Goal: Information Seeking & Learning: Learn about a topic

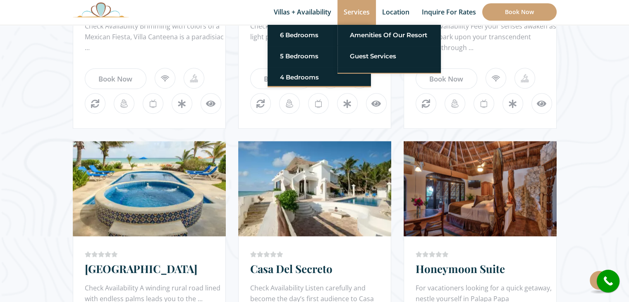
scroll to position [579, 0]
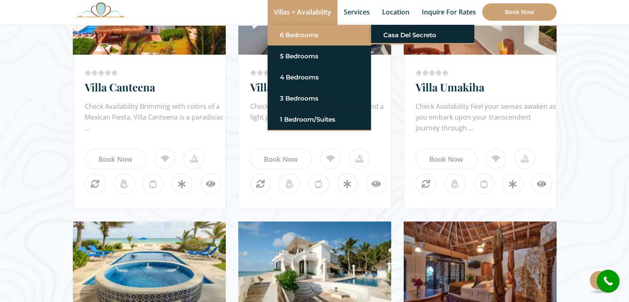
click at [303, 36] on link "6 Bedrooms" at bounding box center [319, 35] width 79 height 15
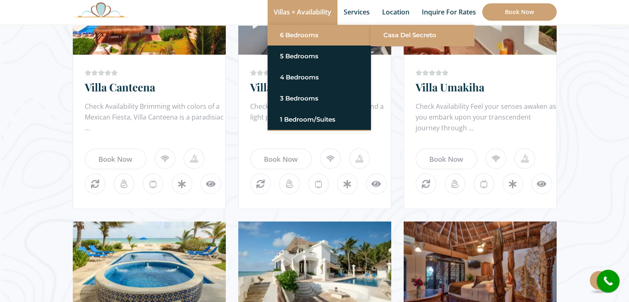
click at [384, 36] on link "Casa del Secreto" at bounding box center [422, 35] width 79 height 15
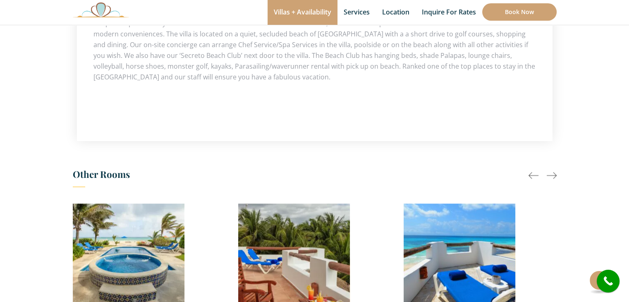
scroll to position [703, 0]
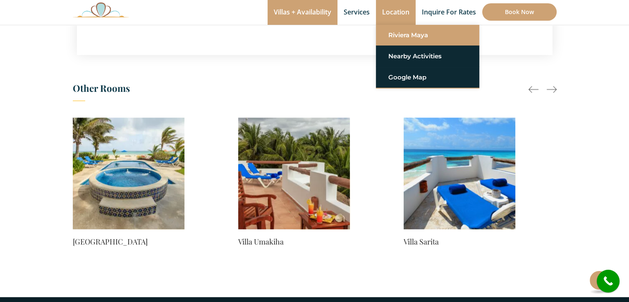
click at [402, 34] on link "Riviera Maya" at bounding box center [427, 35] width 79 height 15
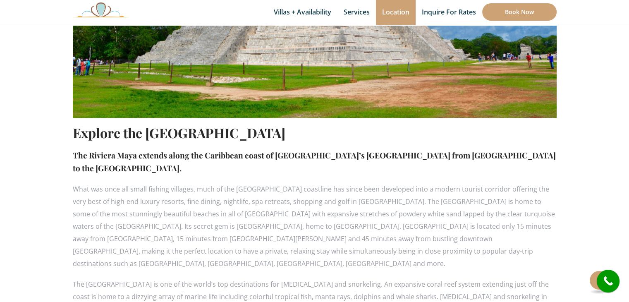
scroll to position [248, 0]
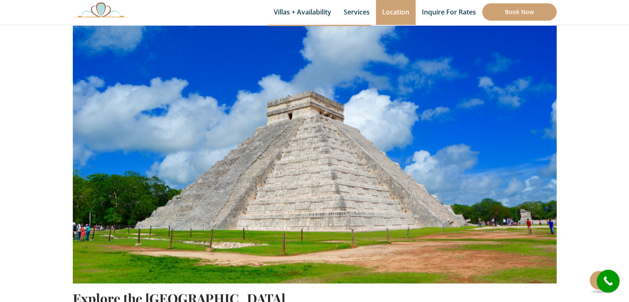
drag, startPoint x: 114, startPoint y: 14, endPoint x: 105, endPoint y: 14, distance: 8.7
click at [114, 14] on img at bounding box center [101, 9] width 56 height 15
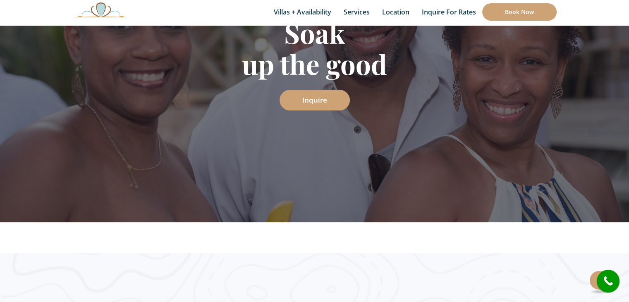
scroll to position [83, 0]
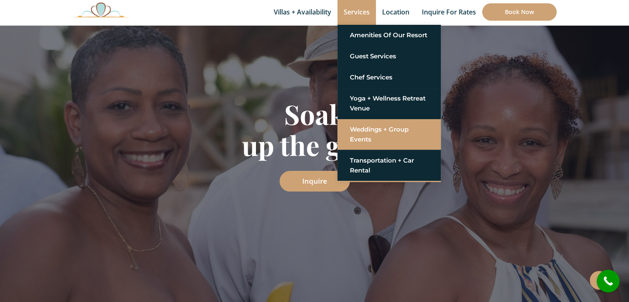
click at [364, 129] on link "Weddings + Group Events" at bounding box center [389, 134] width 79 height 25
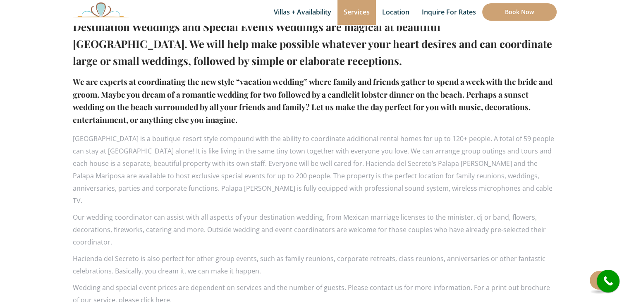
scroll to position [538, 0]
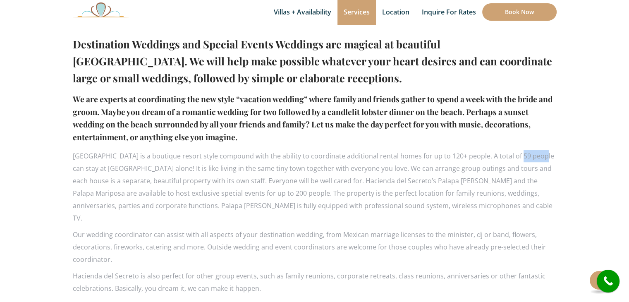
drag, startPoint x: 509, startPoint y: 156, endPoint x: 532, endPoint y: 153, distance: 23.3
click at [532, 153] on p "[GEOGRAPHIC_DATA] is a boutique resort style compound with the ability to coord…" at bounding box center [315, 187] width 484 height 74
click at [512, 155] on p "[GEOGRAPHIC_DATA] is a boutique resort style compound with the ability to coord…" at bounding box center [315, 187] width 484 height 74
drag, startPoint x: 522, startPoint y: 155, endPoint x: 528, endPoint y: 151, distance: 7.6
click at [528, 151] on p "Hacienda del Secreto is a boutique resort style compound with the ability to co…" at bounding box center [315, 187] width 484 height 74
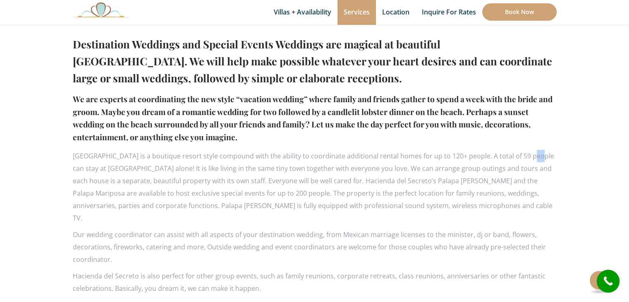
click at [523, 151] on p "Hacienda del Secreto is a boutique resort style compound with the ability to co…" at bounding box center [315, 187] width 484 height 74
drag, startPoint x: 316, startPoint y: 180, endPoint x: 296, endPoint y: 191, distance: 23.1
drag, startPoint x: 296, startPoint y: 191, endPoint x: 253, endPoint y: 190, distance: 42.6
click at [247, 191] on p "Hacienda del Secreto is a boutique resort style compound with the ability to co…" at bounding box center [315, 187] width 484 height 74
click at [276, 191] on p "Hacienda del Secreto is a boutique resort style compound with the ability to co…" at bounding box center [315, 187] width 484 height 74
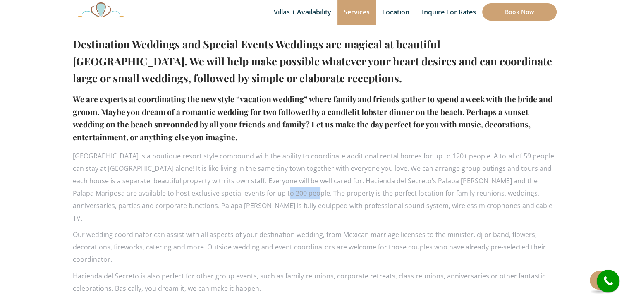
drag, startPoint x: 260, startPoint y: 192, endPoint x: 287, endPoint y: 190, distance: 26.9
click at [287, 190] on p "Hacienda del Secreto is a boutique resort style compound with the ability to co…" at bounding box center [315, 187] width 484 height 74
click at [332, 175] on p "Hacienda del Secreto is a boutique resort style compound with the ability to co…" at bounding box center [315, 187] width 484 height 74
drag, startPoint x: 463, startPoint y: 163, endPoint x: 453, endPoint y: 161, distance: 10.9
click at [454, 162] on p "Hacienda del Secreto is a boutique resort style compound with the ability to co…" at bounding box center [315, 187] width 484 height 74
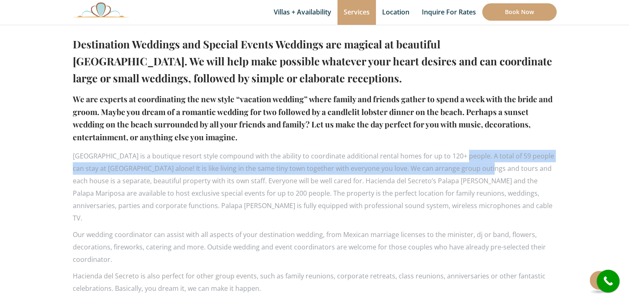
click at [512, 156] on p "Hacienda del Secreto is a boutique resort style compound with the ability to co…" at bounding box center [315, 187] width 484 height 74
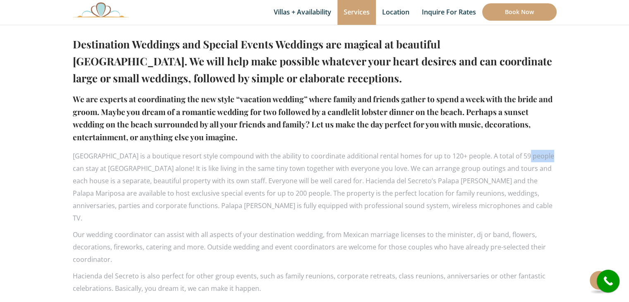
drag, startPoint x: 515, startPoint y: 156, endPoint x: 538, endPoint y: 152, distance: 23.5
click at [538, 152] on p "Hacienda del Secreto is a boutique resort style compound with the ability to co…" at bounding box center [315, 187] width 484 height 74
click at [480, 156] on p "Hacienda del Secreto is a boutique resort style compound with the ability to co…" at bounding box center [315, 187] width 484 height 74
drag, startPoint x: 364, startPoint y: 157, endPoint x: 418, endPoint y: 151, distance: 54.5
click at [418, 151] on p "Hacienda del Secreto is a boutique resort style compound with the ability to co…" at bounding box center [315, 187] width 484 height 74
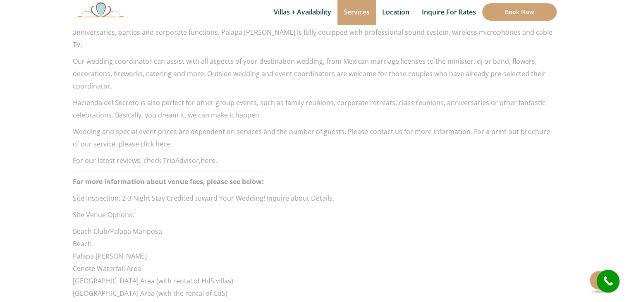
scroll to position [827, 0]
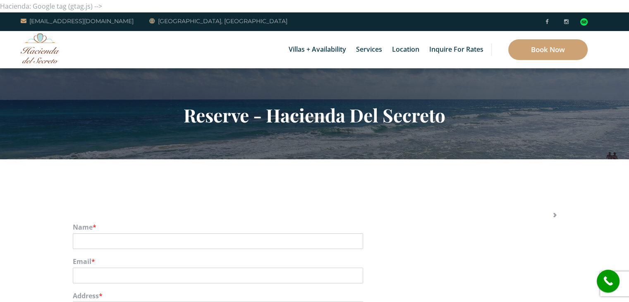
click at [50, 50] on img at bounding box center [40, 48] width 39 height 30
